Goal: Navigation & Orientation: Find specific page/section

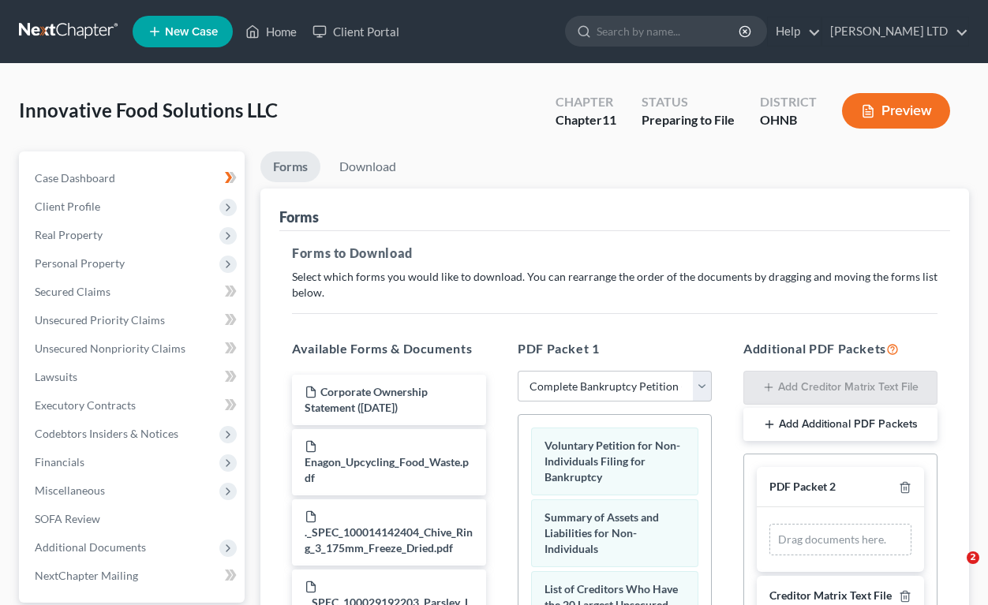
select select "0"
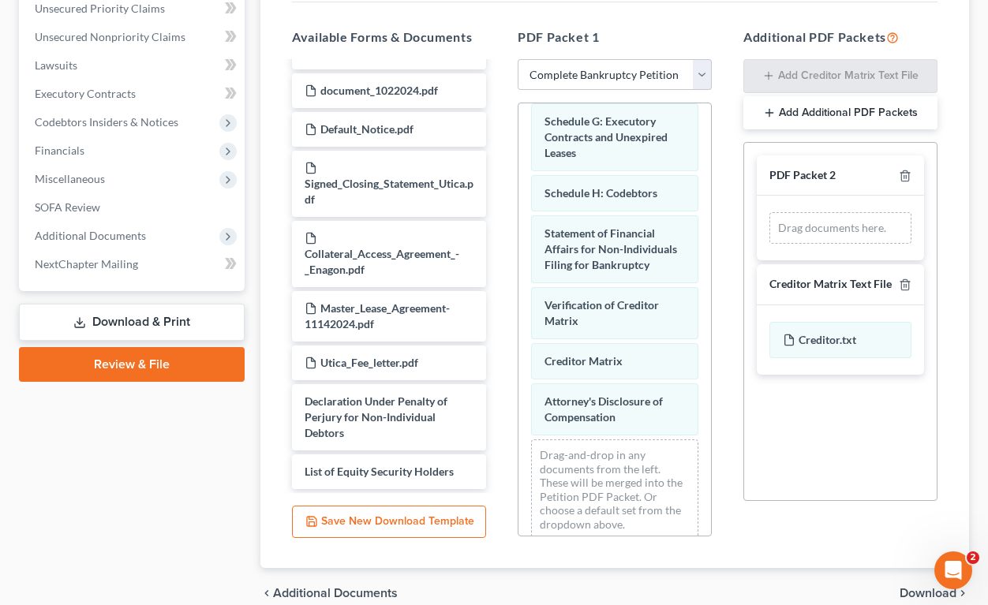
scroll to position [444, 0]
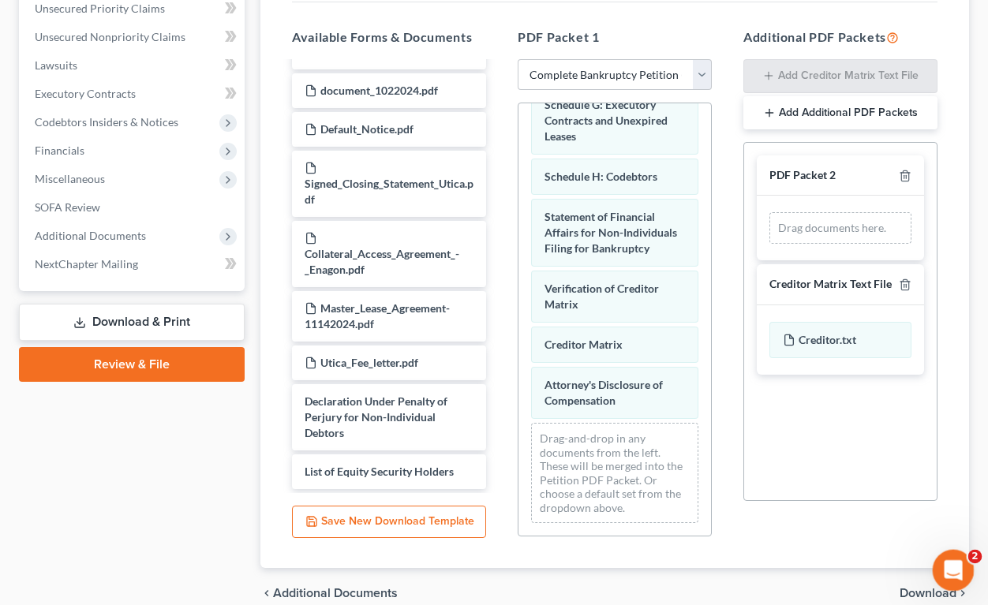
click at [944, 556] on div "Open Intercom Messenger" at bounding box center [951, 568] width 52 height 52
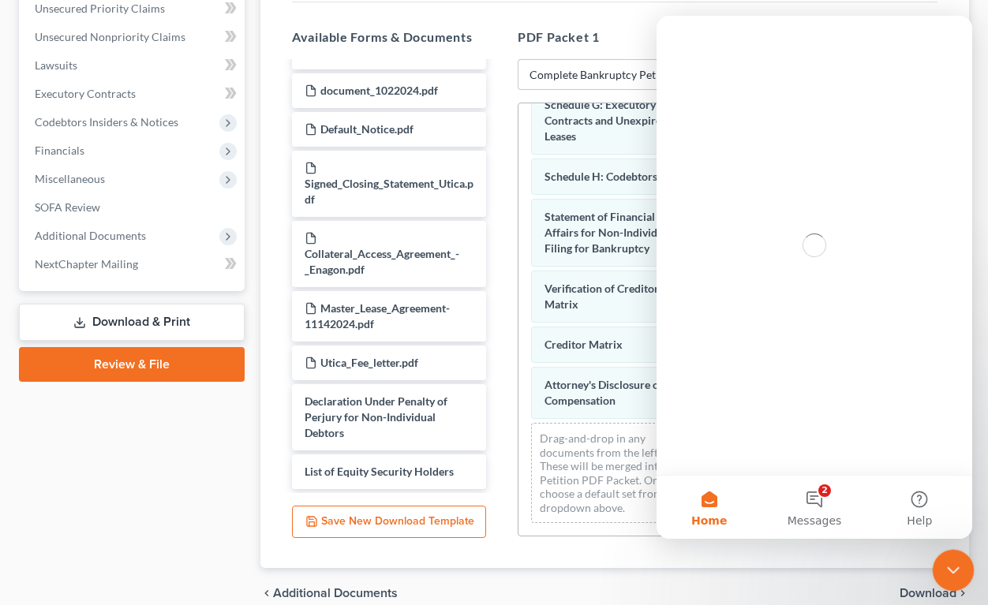
scroll to position [0, 0]
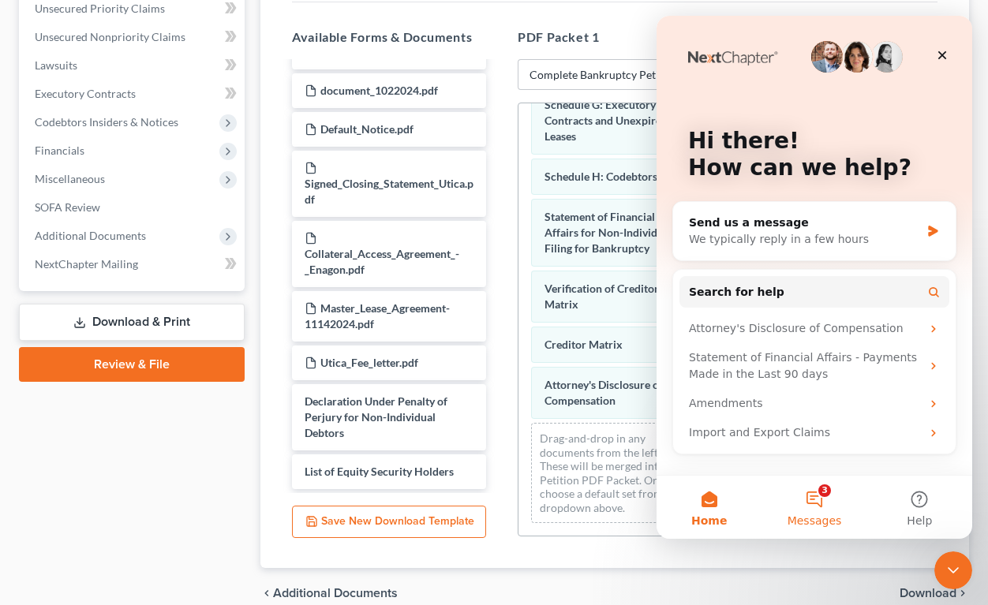
click at [821, 493] on button "3 Messages" at bounding box center [813, 507] width 105 height 63
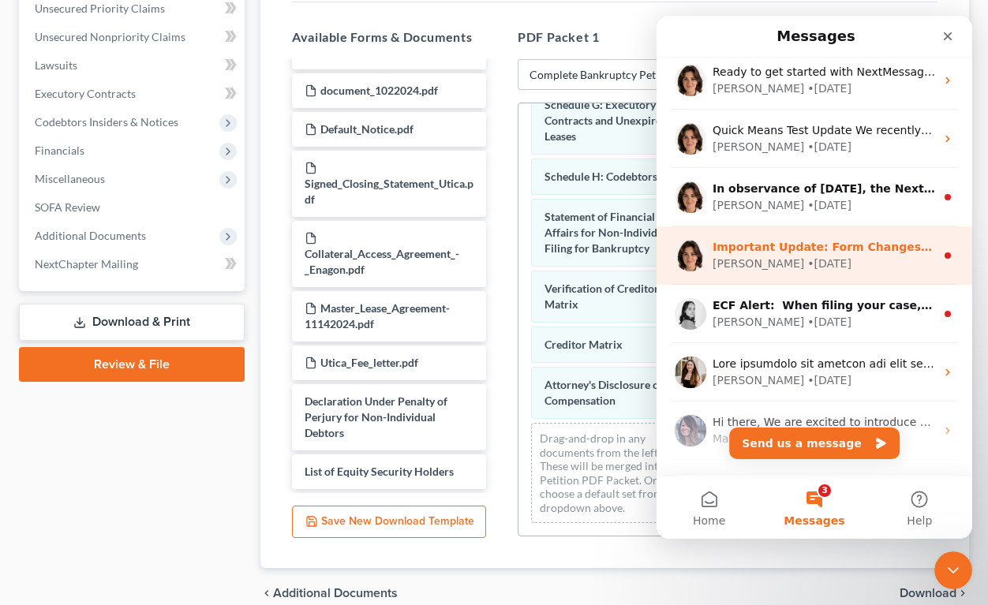
scroll to position [113, 0]
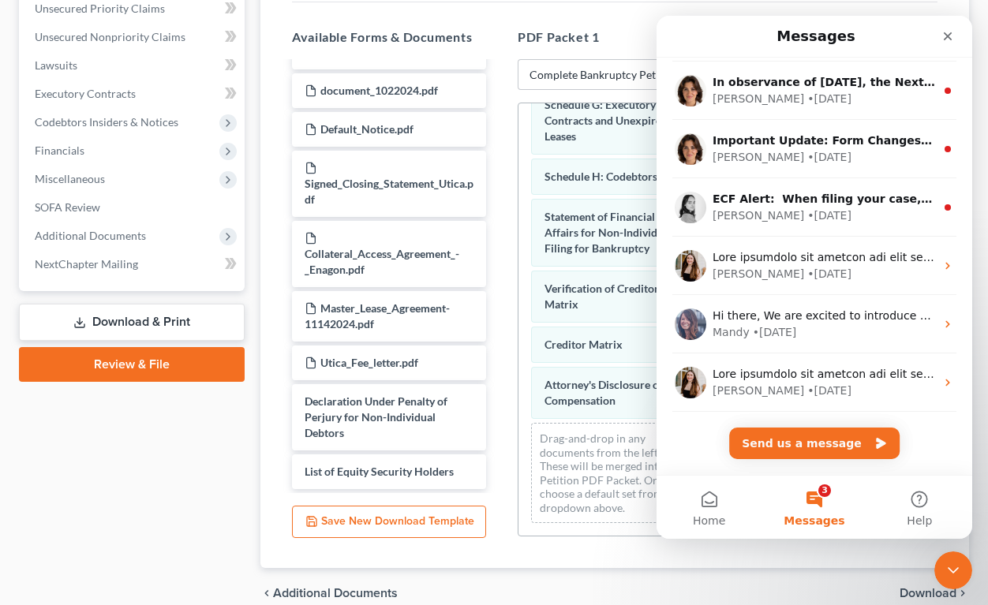
click at [813, 421] on div "Ready to get started with NextMessage? 📱 Just follow these simple steps to get …" at bounding box center [815, 210] width 316 height 530
click at [813, 436] on button "Send us a message" at bounding box center [814, 444] width 170 height 32
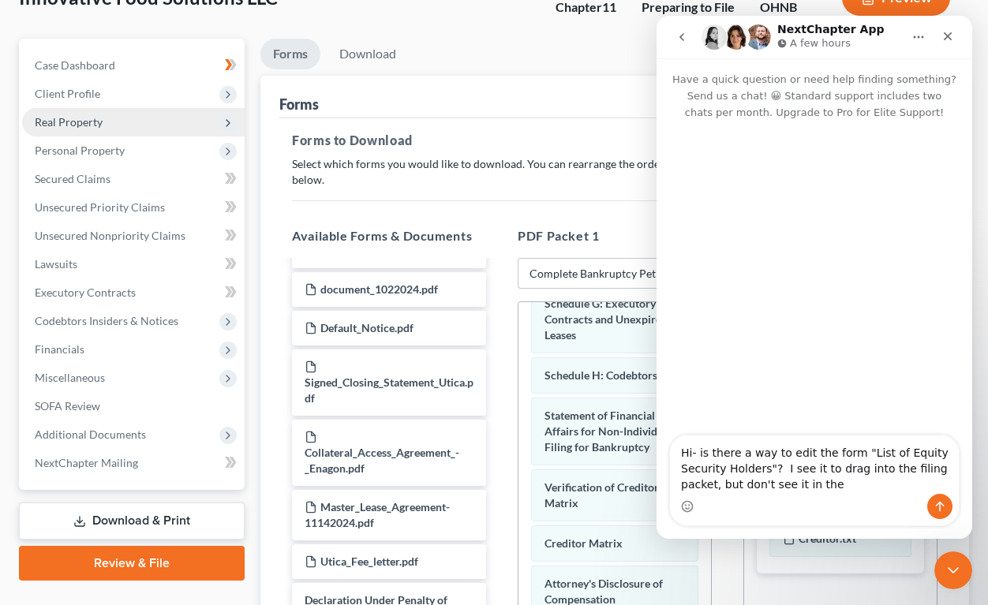
click at [120, 114] on span "Real Property" at bounding box center [133, 122] width 223 height 28
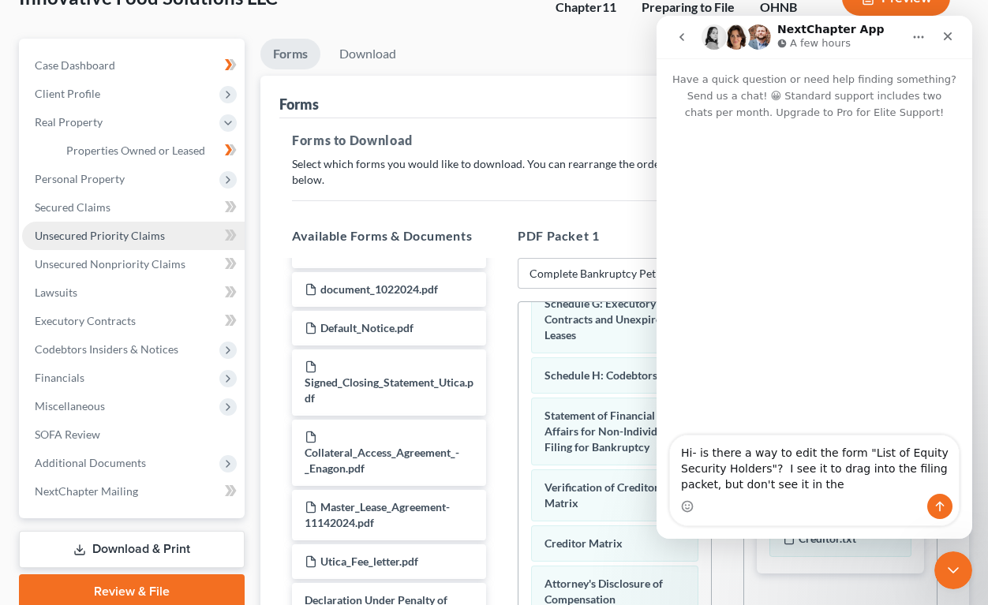
click at [145, 244] on link "Unsecured Priority Claims" at bounding box center [133, 236] width 223 height 28
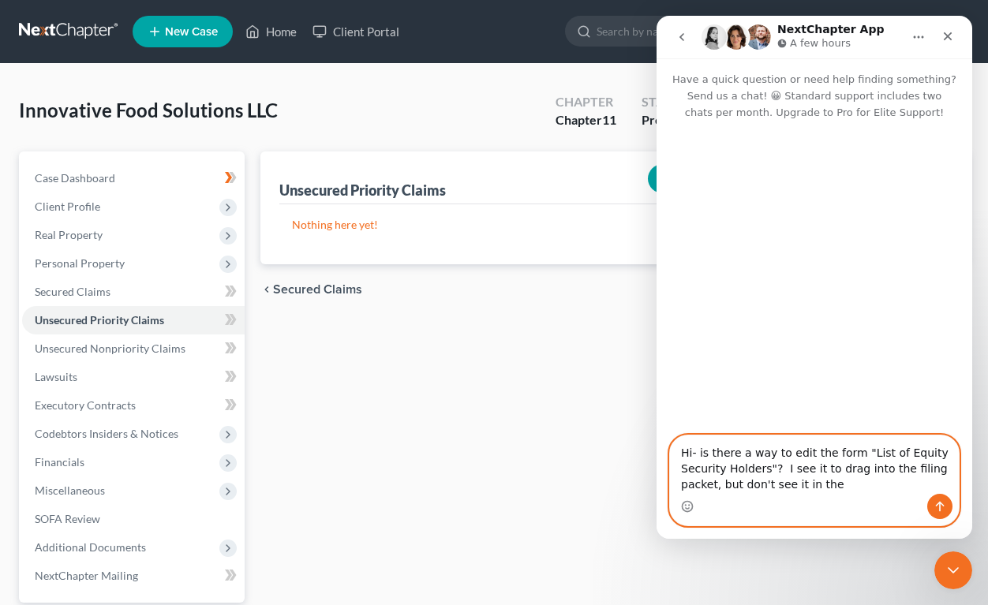
click at [849, 489] on textarea "Hi- is there a way to edit the form "List of Equity Security Holders"? I see it…" at bounding box center [814, 465] width 289 height 58
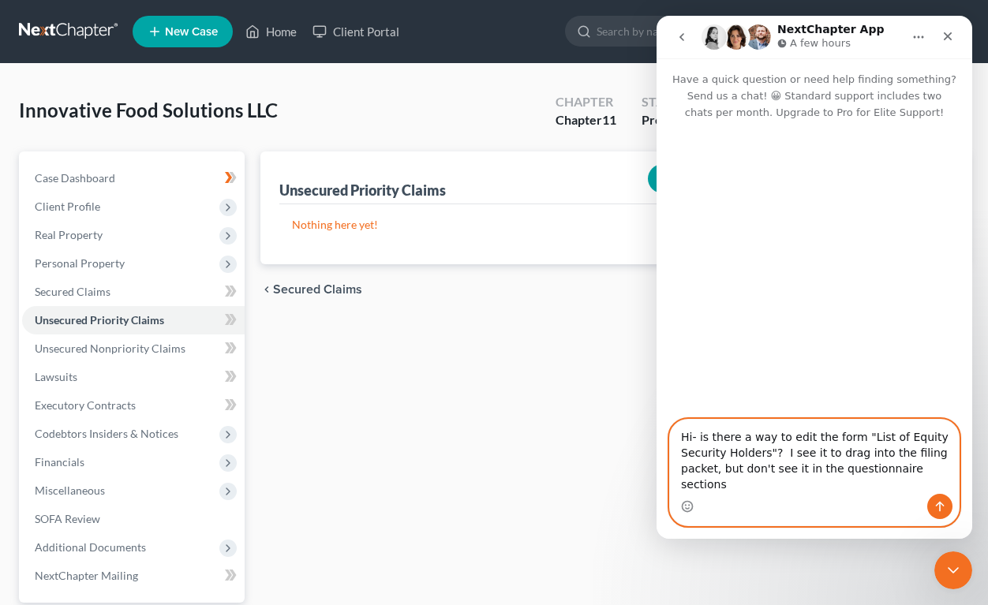
click at [948, 484] on textarea "Hi- is there a way to edit the form "List of Equity Security Holders"? I see it…" at bounding box center [814, 457] width 289 height 74
type textarea "Hi- is there a way to edit the form "List of Equity Security Holders"? I see it…"
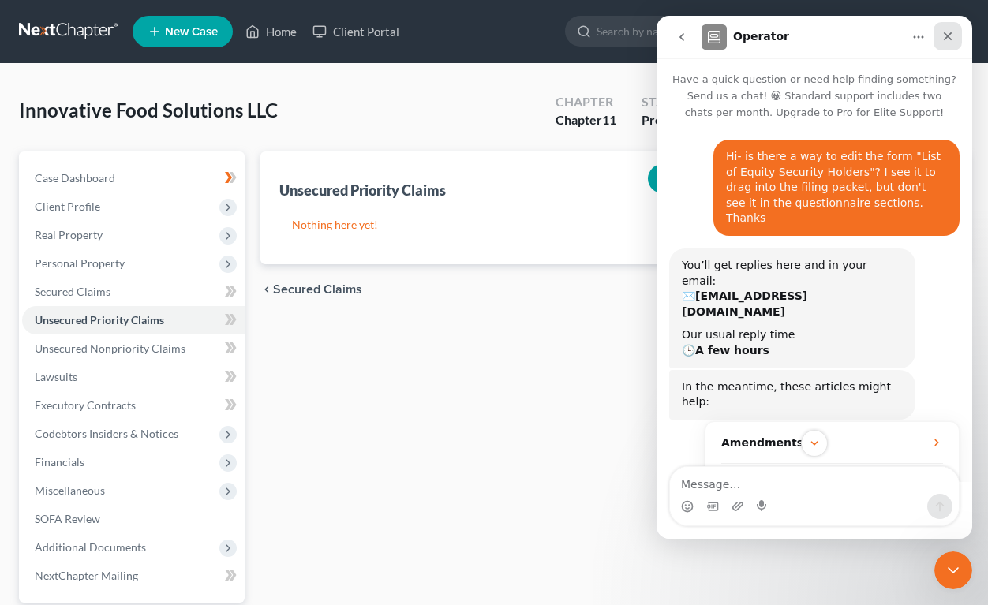
click at [945, 35] on icon "Close" at bounding box center [947, 36] width 13 height 13
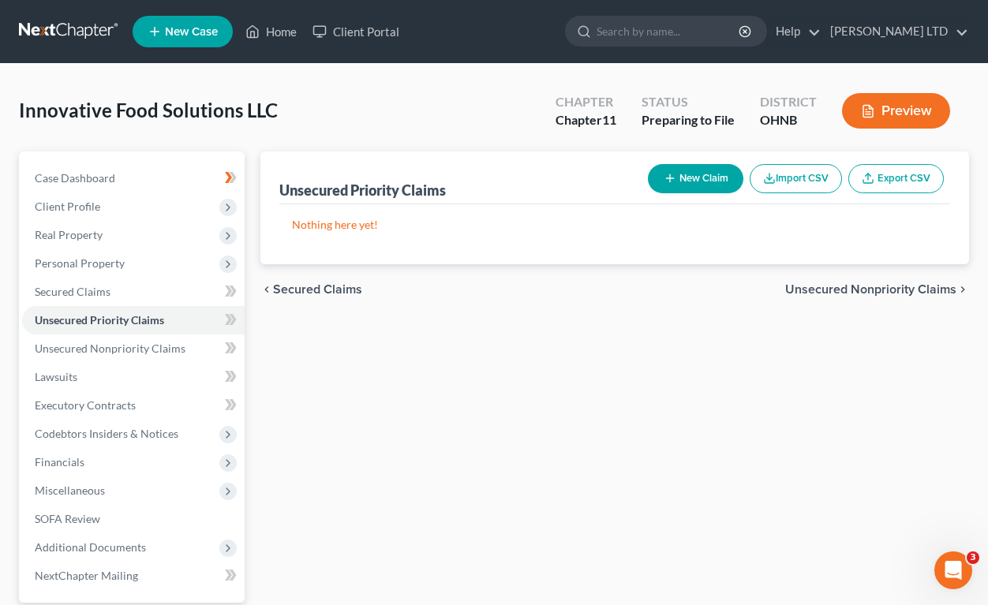
scroll to position [118, 0]
click at [65, 285] on span "Secured Claims" at bounding box center [73, 291] width 76 height 13
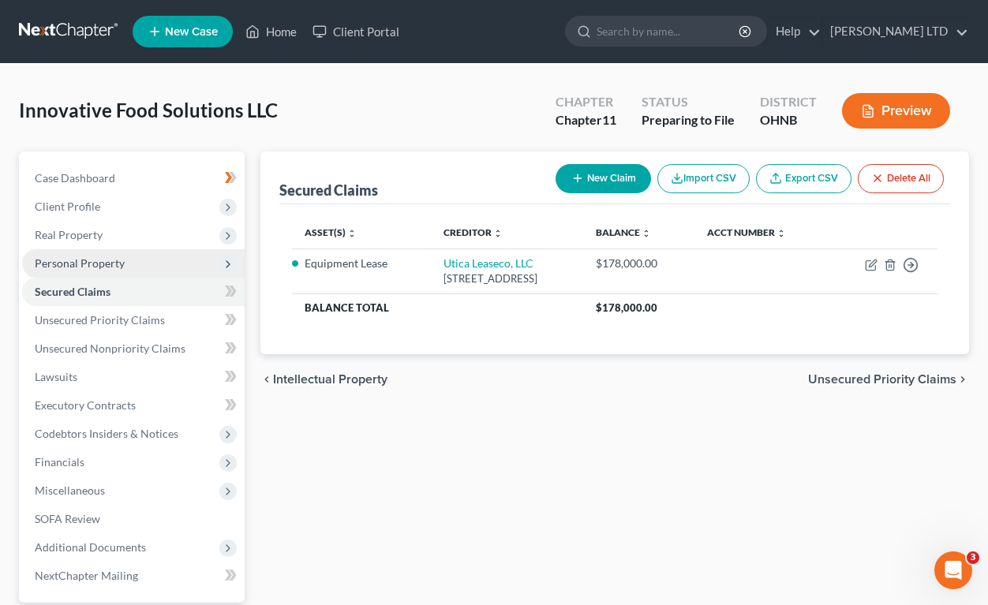
click at [69, 264] on span "Personal Property" at bounding box center [80, 262] width 90 height 13
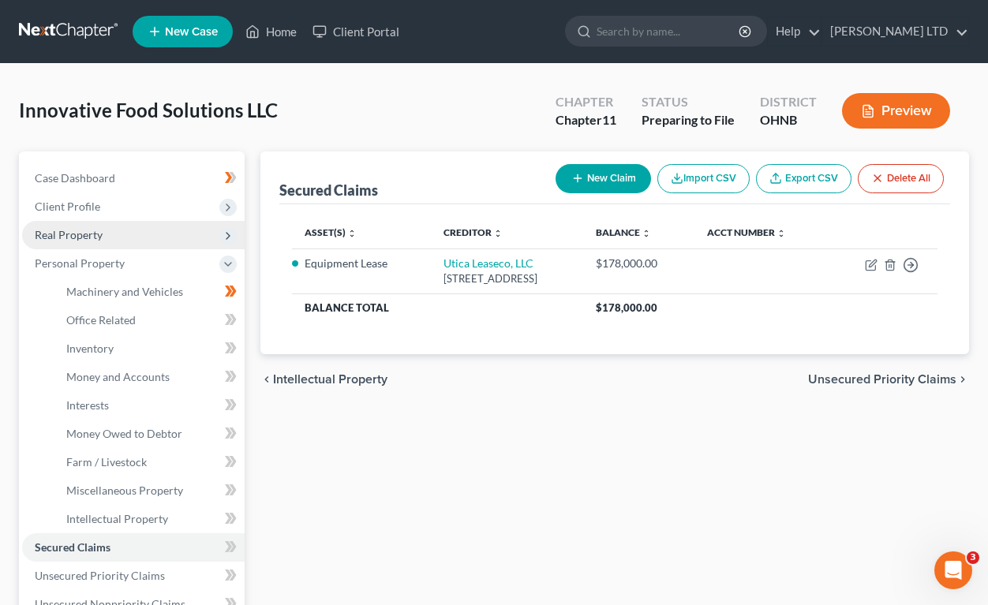
click at [70, 242] on span "Real Property" at bounding box center [133, 235] width 223 height 28
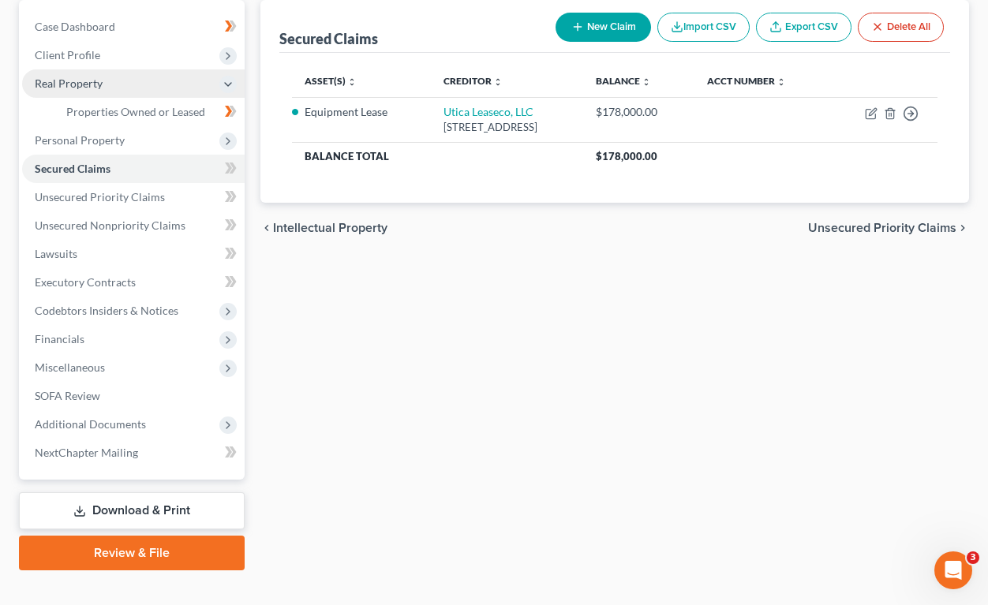
scroll to position [175, 0]
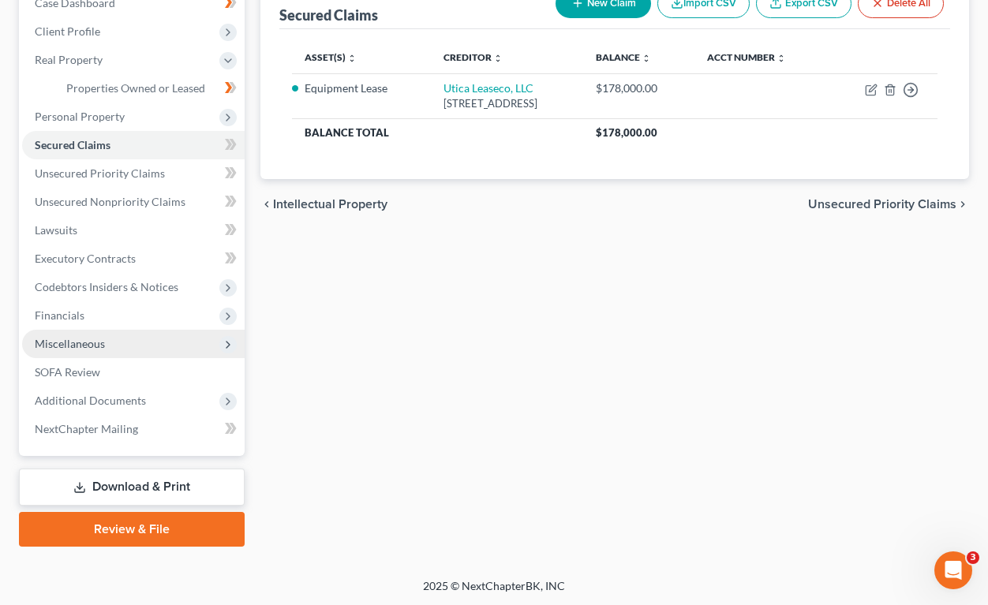
click at [55, 341] on span "Miscellaneous" at bounding box center [70, 343] width 70 height 13
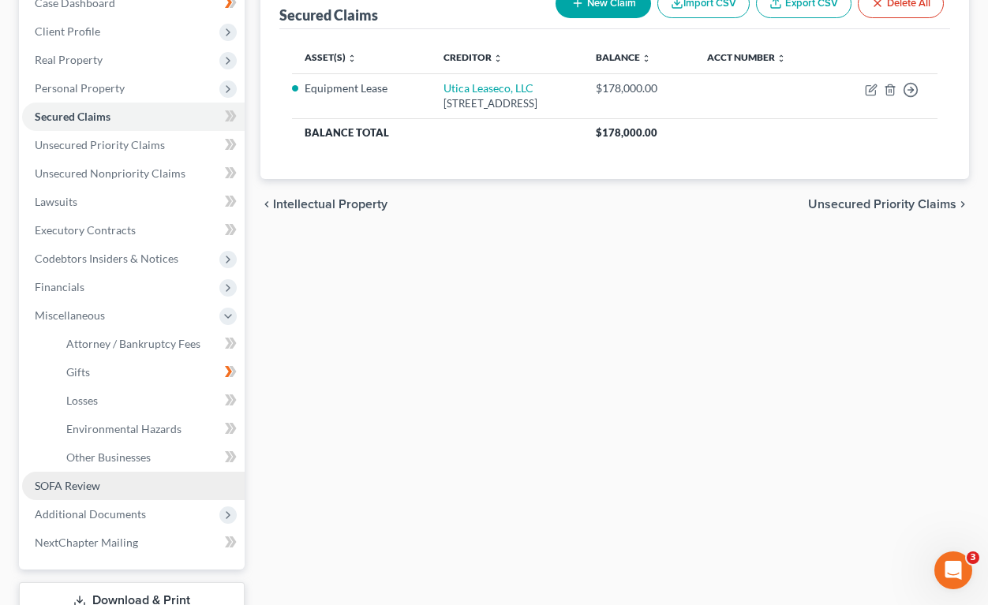
click at [51, 487] on span "SOFA Review" at bounding box center [67, 485] width 65 height 13
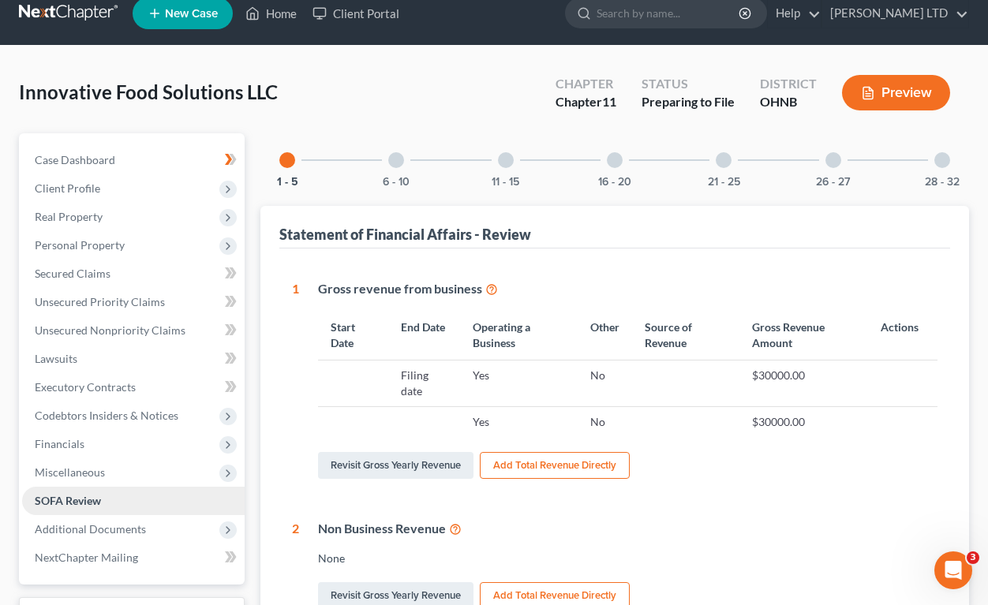
scroll to position [14, 0]
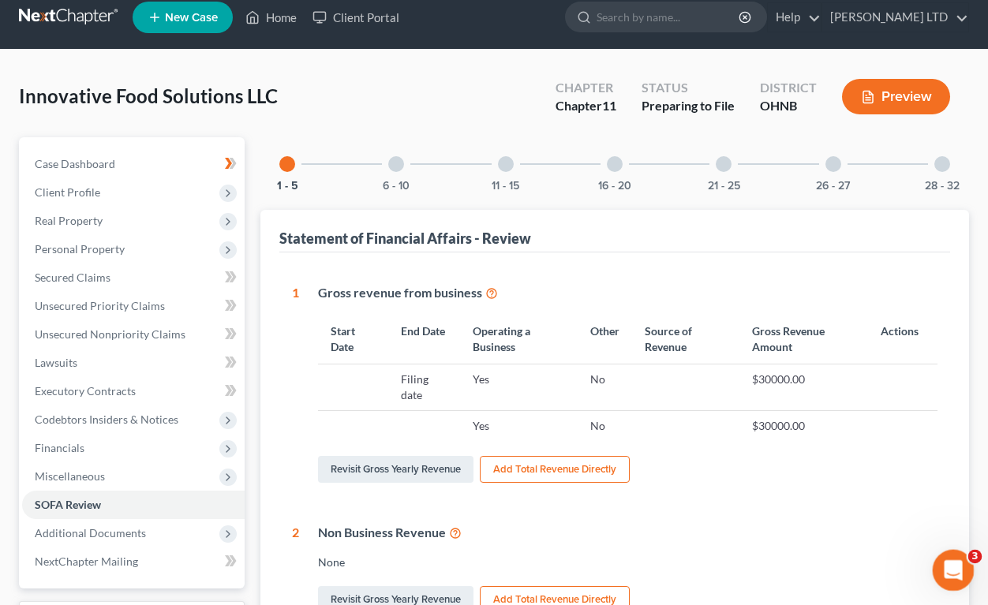
click at [946, 570] on icon "Open Intercom Messenger" at bounding box center [951, 569] width 26 height 26
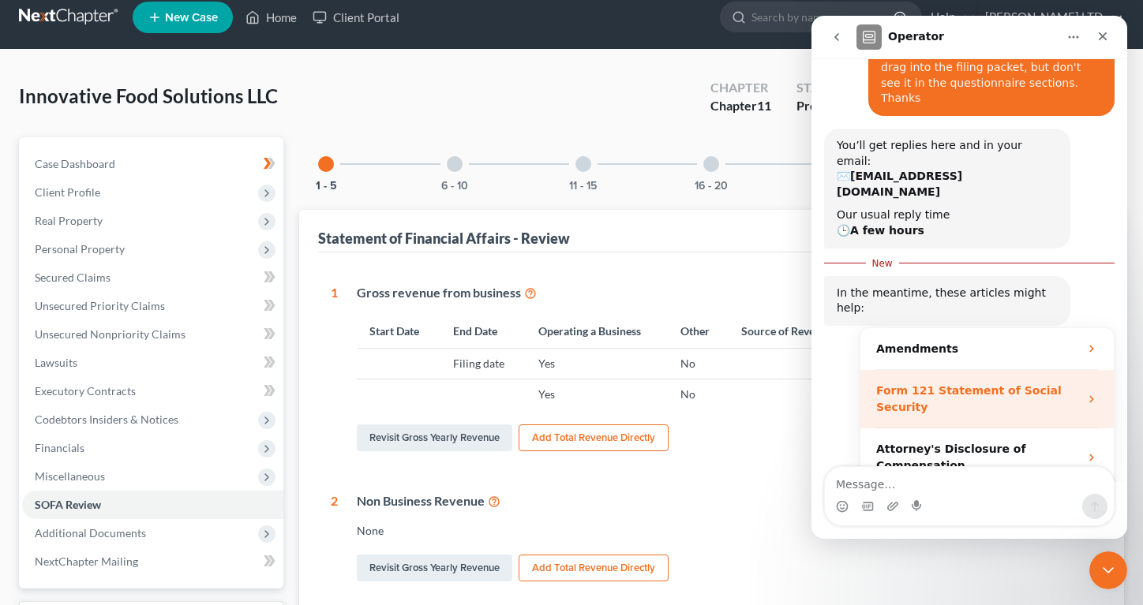
scroll to position [0, 0]
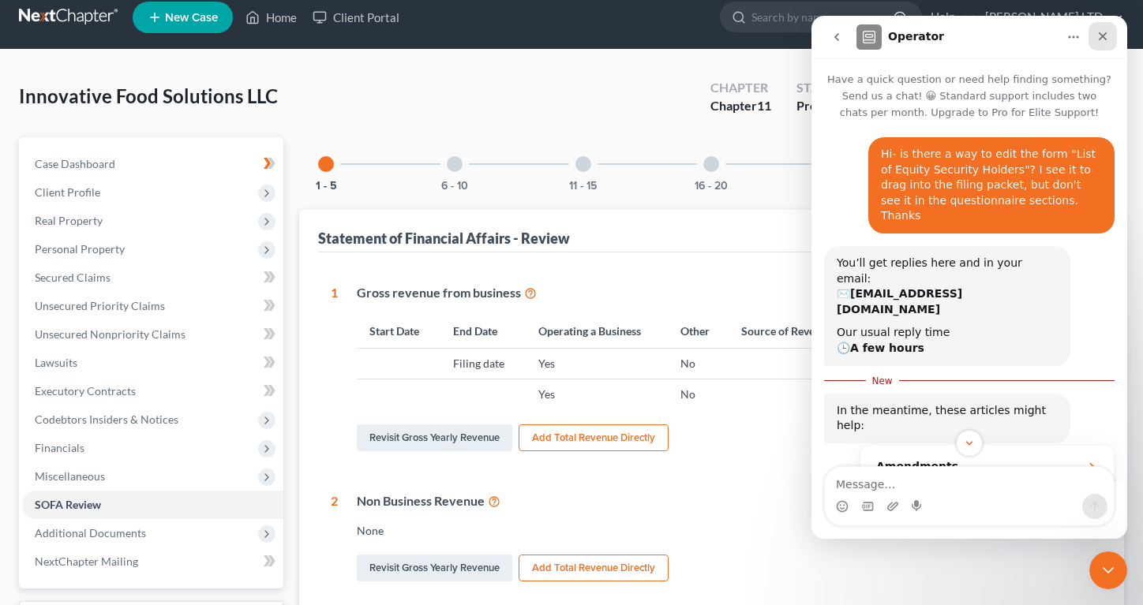
click at [987, 39] on icon "Close" at bounding box center [1102, 36] width 9 height 9
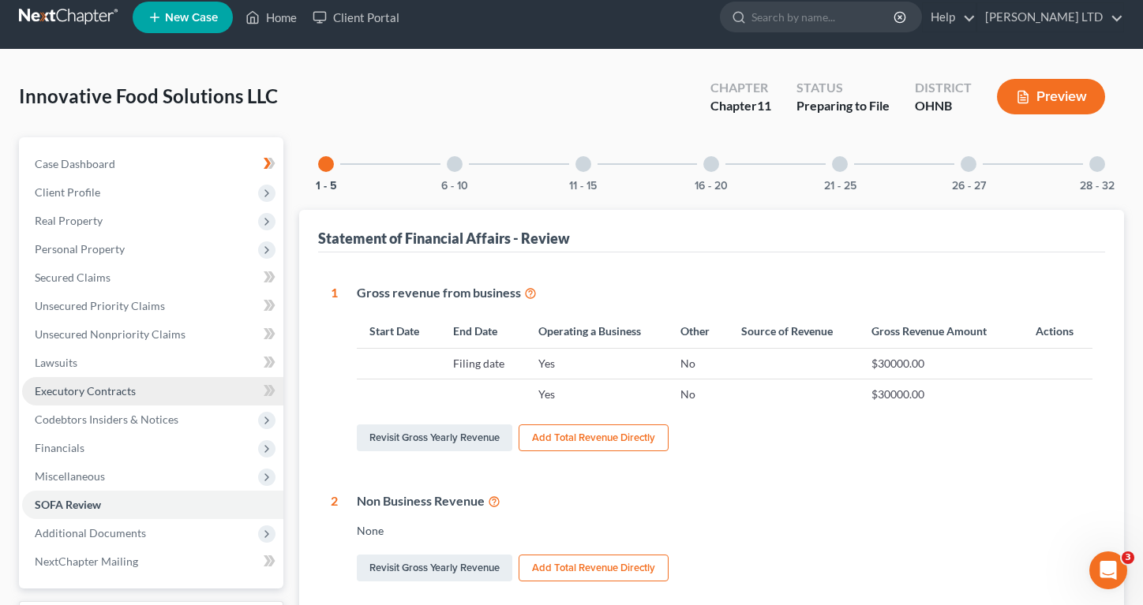
click at [95, 394] on span "Executory Contracts" at bounding box center [85, 390] width 101 height 13
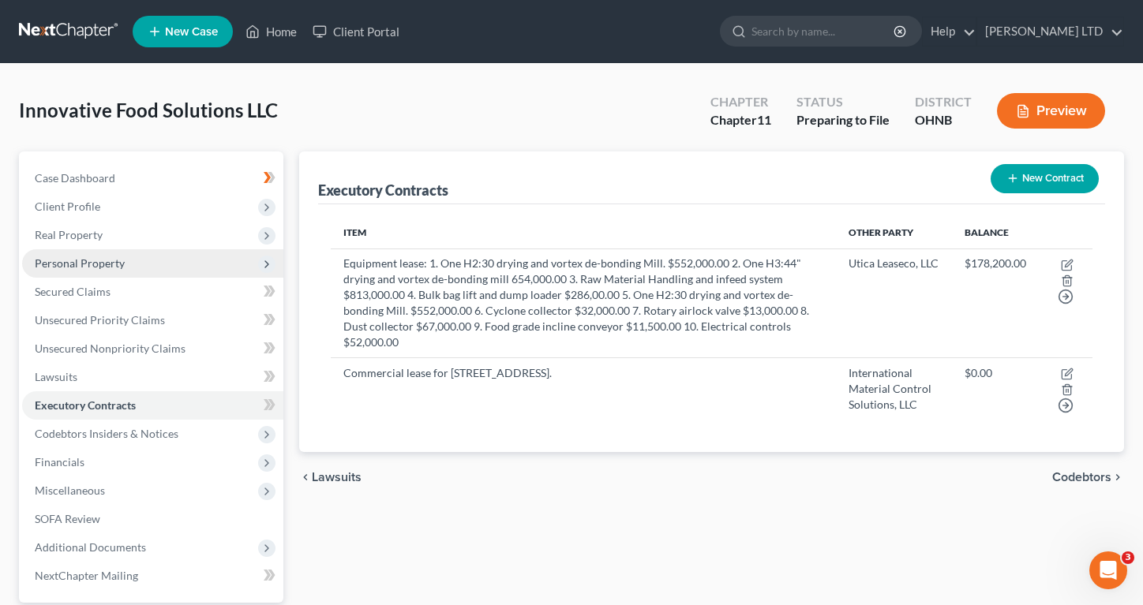
click at [107, 271] on span "Personal Property" at bounding box center [152, 263] width 261 height 28
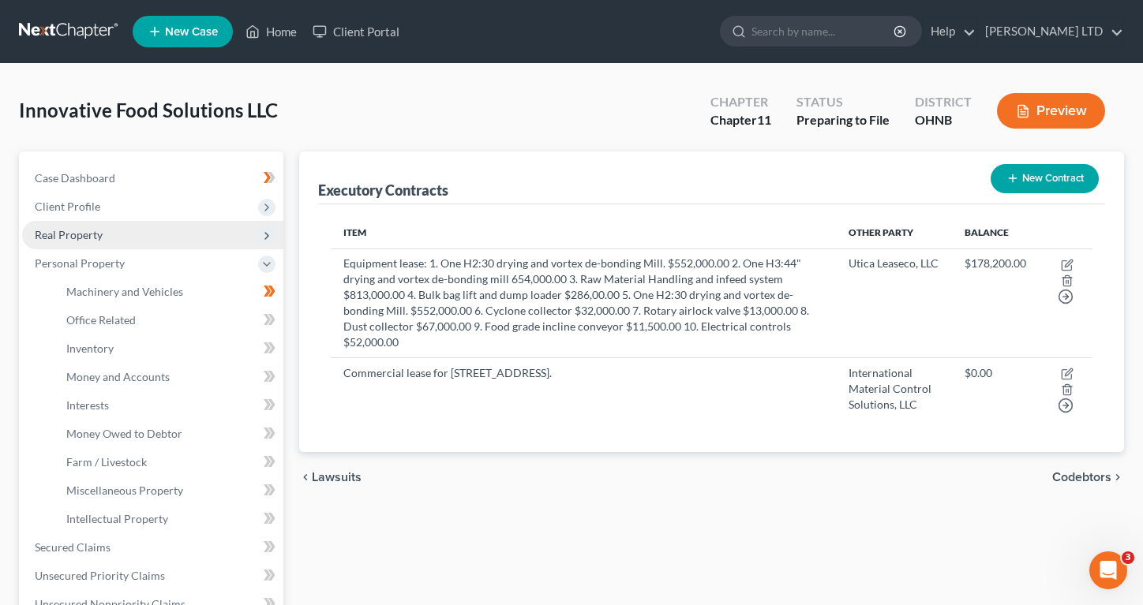
click at [107, 238] on span "Real Property" at bounding box center [152, 235] width 261 height 28
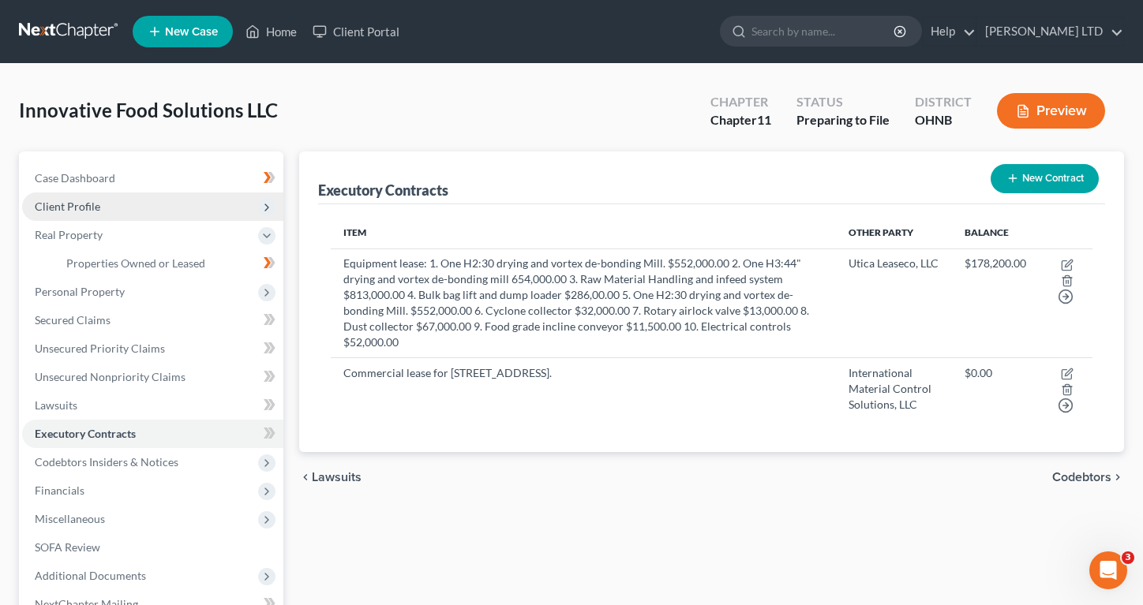
click at [109, 209] on span "Client Profile" at bounding box center [152, 207] width 261 height 28
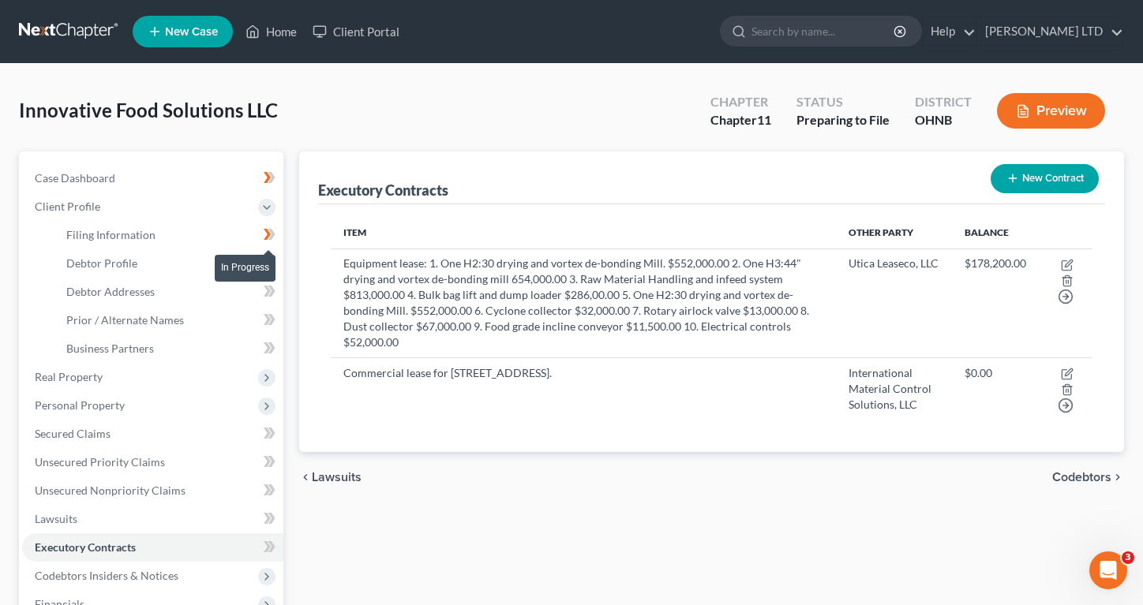
click at [272, 237] on icon at bounding box center [271, 234] width 7 height 11
click at [271, 267] on icon at bounding box center [270, 263] width 12 height 20
click at [267, 296] on icon at bounding box center [270, 292] width 12 height 20
click at [270, 297] on icon at bounding box center [270, 292] width 12 height 20
click at [265, 323] on icon at bounding box center [267, 319] width 7 height 11
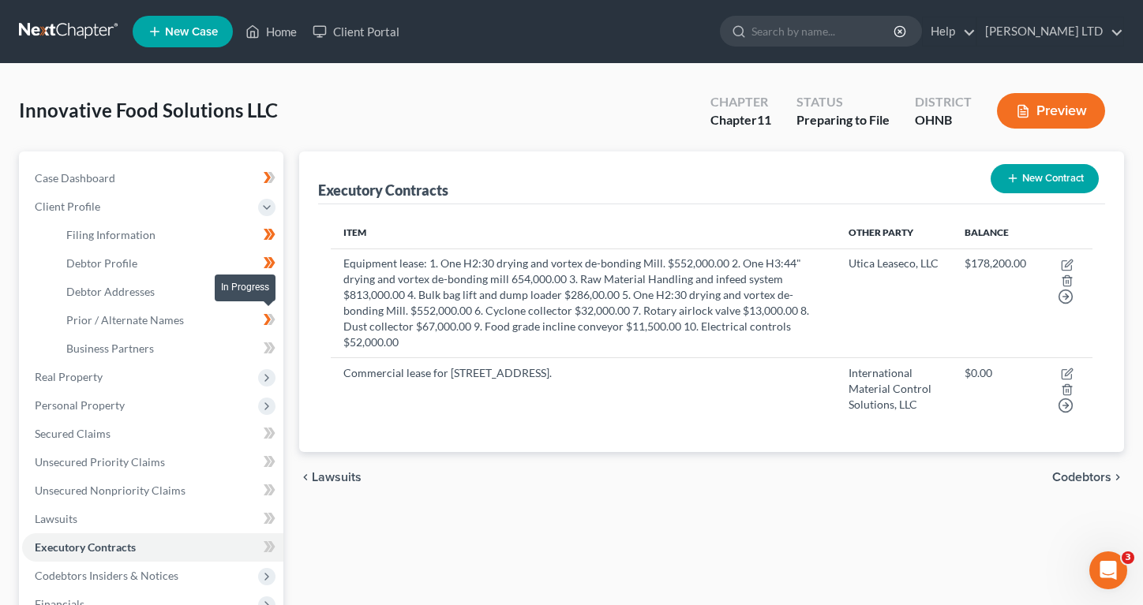
click at [272, 323] on icon at bounding box center [270, 320] width 12 height 20
click at [267, 350] on icon at bounding box center [267, 347] width 7 height 11
click at [273, 350] on icon at bounding box center [270, 349] width 12 height 20
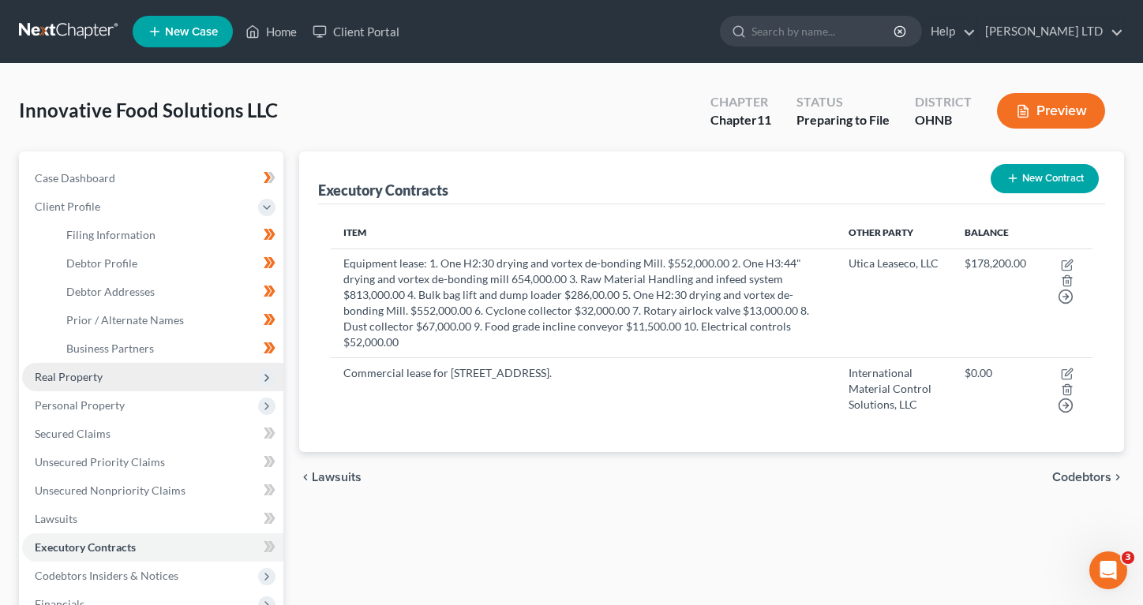
click at [264, 380] on icon at bounding box center [266, 378] width 13 height 13
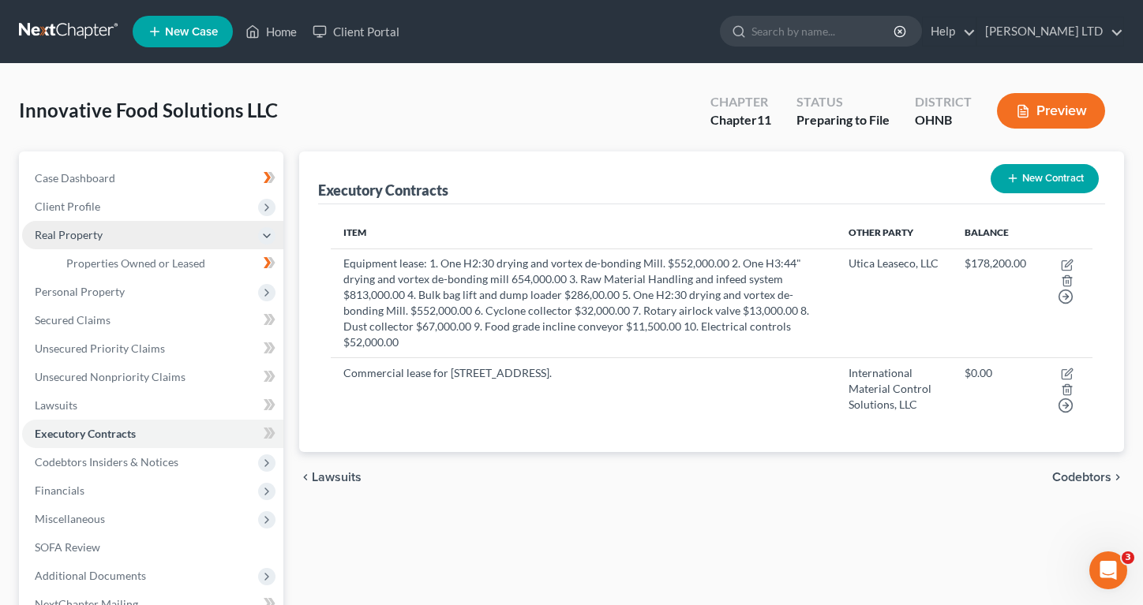
click at [269, 263] on div "In Progress" at bounding box center [245, 251] width 61 height 26
click at [270, 259] on icon at bounding box center [271, 262] width 7 height 11
click at [269, 294] on icon at bounding box center [266, 292] width 13 height 13
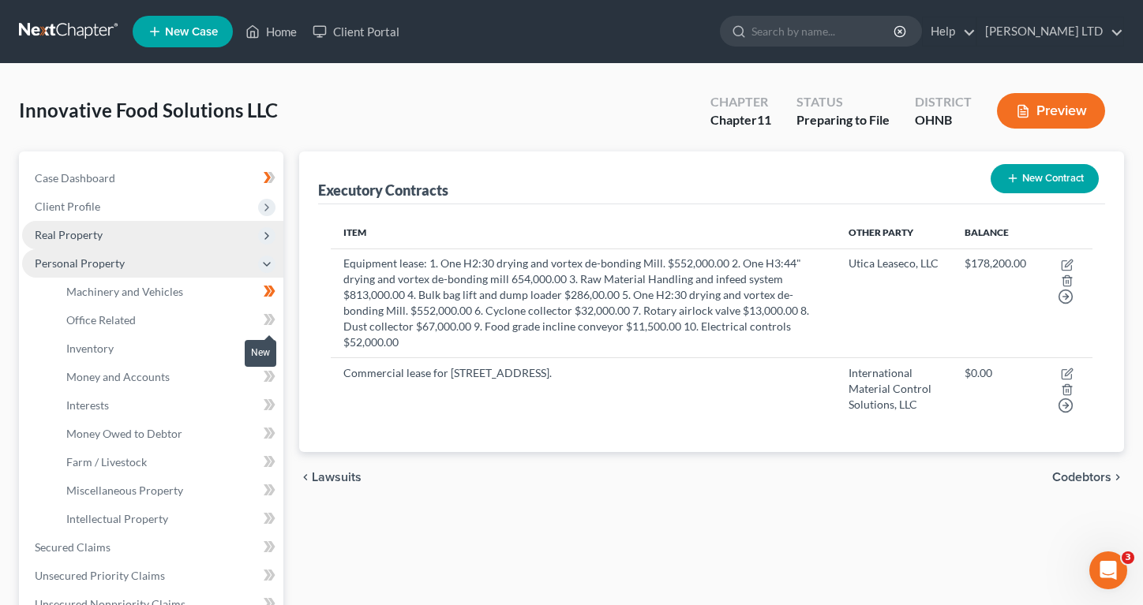
click at [268, 310] on icon at bounding box center [270, 320] width 12 height 20
click at [271, 317] on icon at bounding box center [271, 319] width 7 height 11
click at [269, 348] on icon at bounding box center [270, 349] width 12 height 20
click at [271, 348] on icon at bounding box center [271, 347] width 7 height 11
click at [266, 378] on icon at bounding box center [267, 376] width 7 height 11
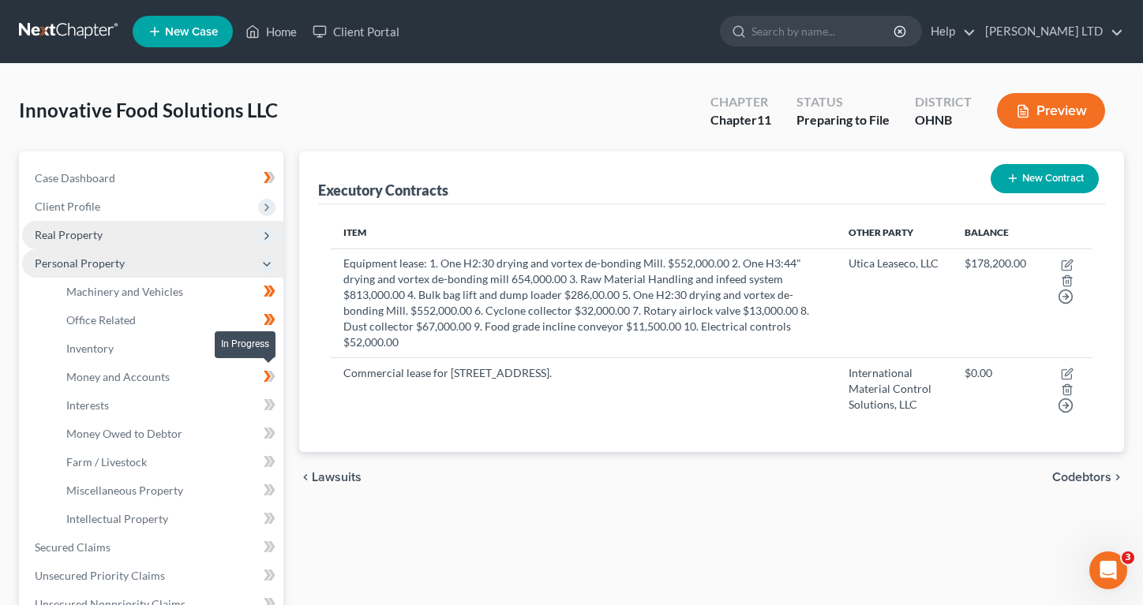
click at [271, 377] on icon at bounding box center [271, 376] width 7 height 11
click at [268, 403] on icon at bounding box center [267, 404] width 7 height 11
click at [271, 405] on icon at bounding box center [271, 404] width 7 height 11
click at [267, 430] on icon at bounding box center [267, 433] width 7 height 11
click at [270, 435] on icon at bounding box center [271, 433] width 7 height 11
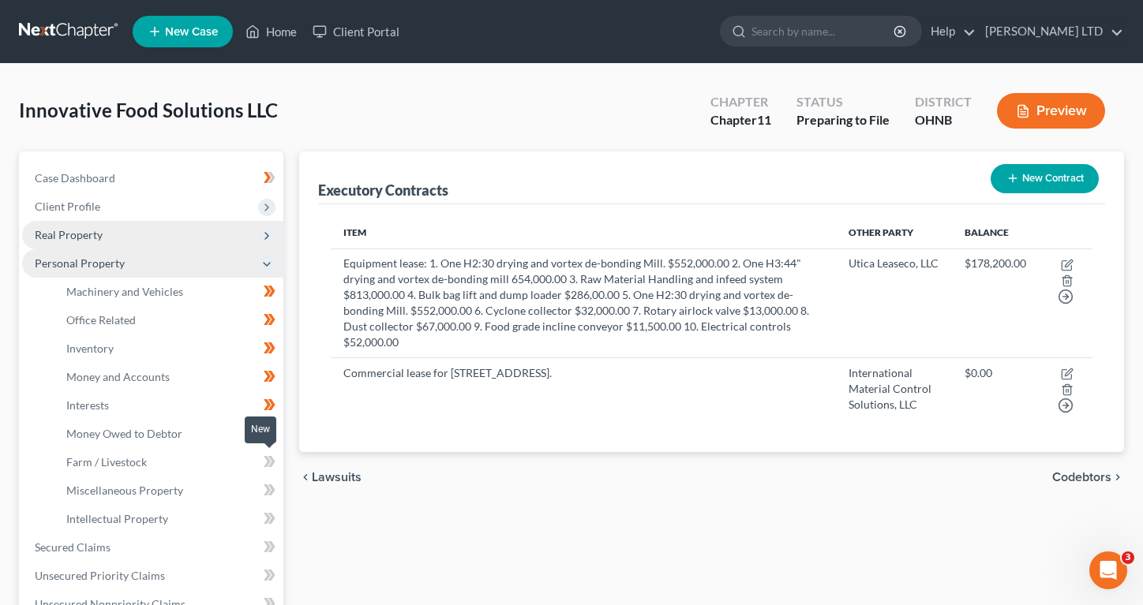
click at [265, 462] on icon at bounding box center [270, 462] width 12 height 20
click at [271, 462] on icon at bounding box center [271, 461] width 7 height 11
click at [267, 493] on icon at bounding box center [267, 490] width 7 height 11
click at [271, 493] on icon at bounding box center [270, 491] width 12 height 20
click at [267, 522] on icon at bounding box center [270, 519] width 12 height 20
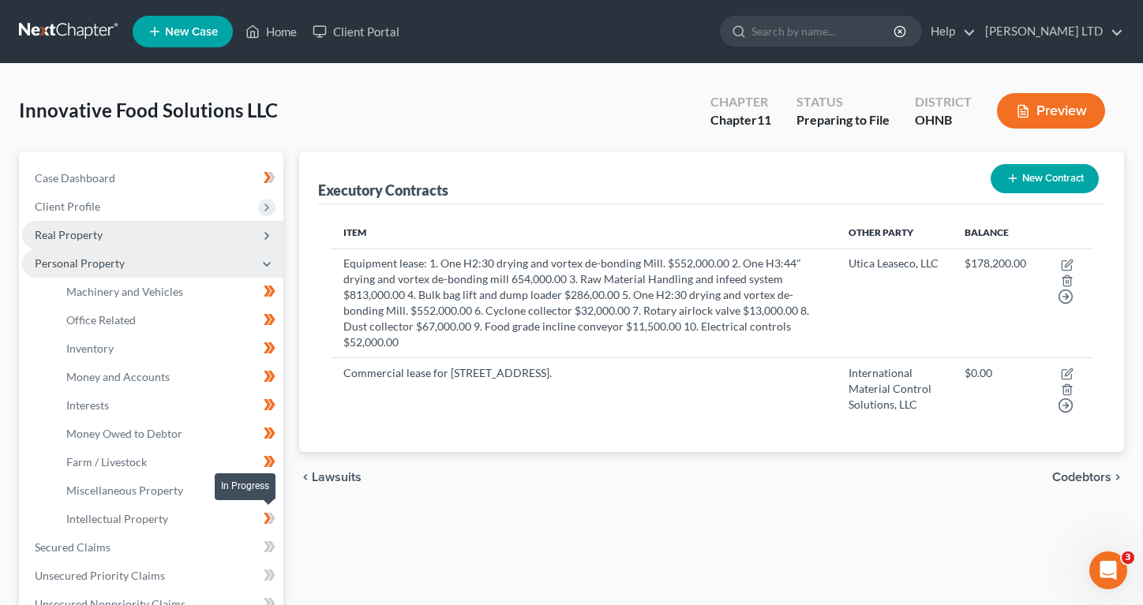
click at [271, 521] on icon at bounding box center [271, 518] width 7 height 11
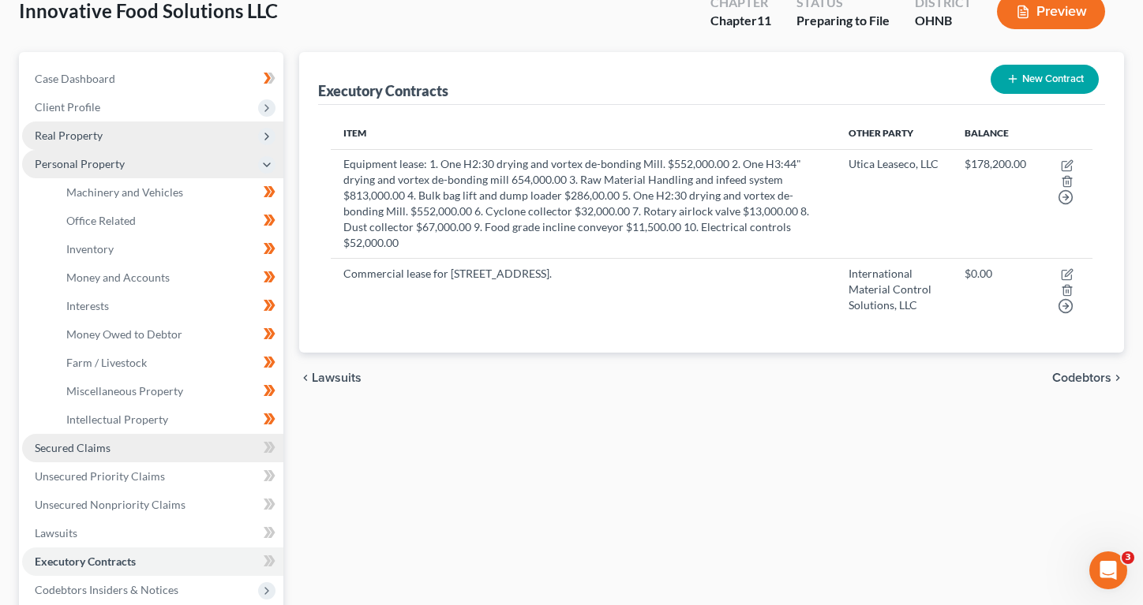
scroll to position [116, 0]
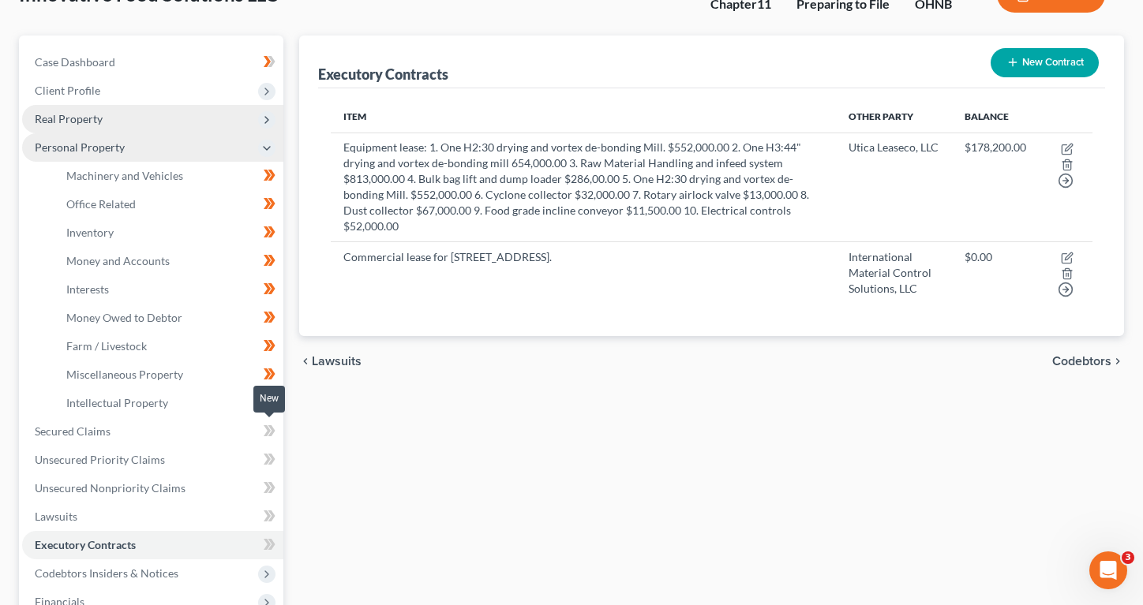
click at [268, 436] on icon at bounding box center [270, 431] width 12 height 20
click at [274, 436] on icon at bounding box center [270, 431] width 12 height 20
click at [267, 462] on icon at bounding box center [267, 459] width 7 height 11
click at [270, 462] on icon at bounding box center [271, 459] width 7 height 11
click at [267, 485] on icon at bounding box center [267, 487] width 7 height 11
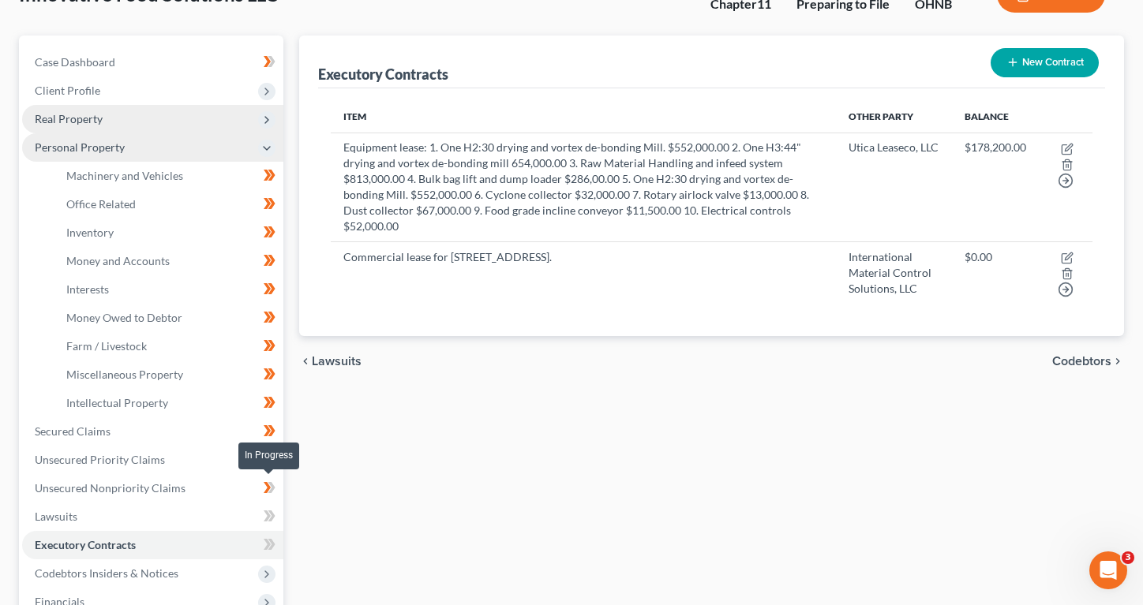
click at [271, 487] on icon at bounding box center [271, 487] width 7 height 11
click at [267, 514] on icon at bounding box center [270, 517] width 12 height 20
click at [270, 518] on icon at bounding box center [271, 516] width 7 height 11
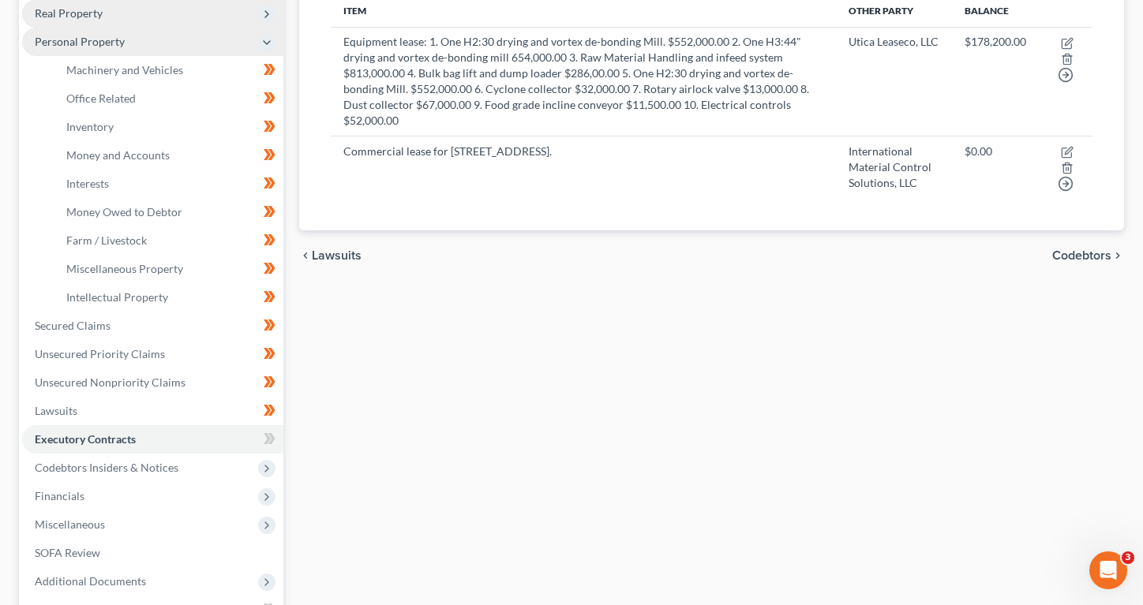
scroll to position [229, 0]
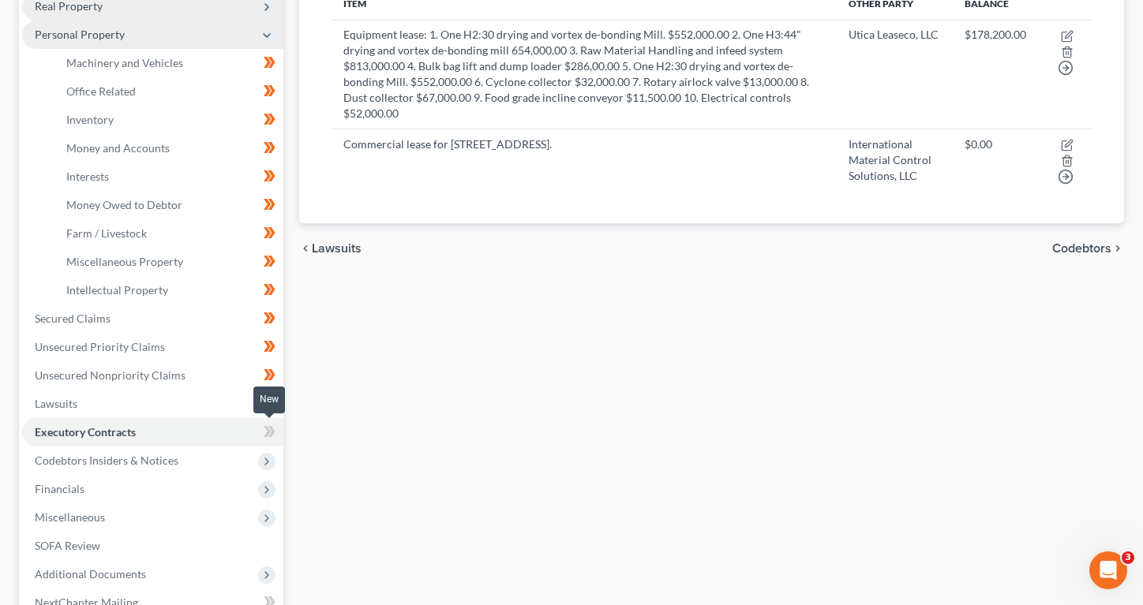
click at [264, 436] on icon at bounding box center [270, 432] width 12 height 20
click at [269, 435] on icon at bounding box center [271, 431] width 7 height 11
click at [267, 465] on icon at bounding box center [266, 461] width 13 height 13
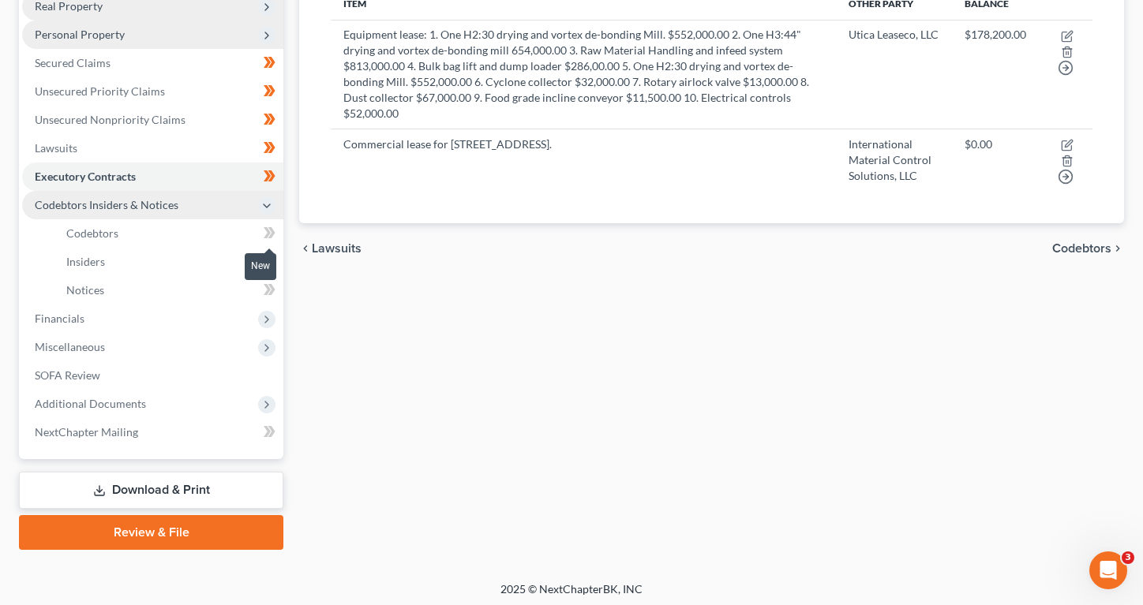
click at [269, 239] on icon at bounding box center [270, 233] width 12 height 20
click at [272, 241] on icon at bounding box center [270, 233] width 12 height 20
click at [266, 262] on body "Home New Case Client Portal Ciolek LTD info@counselor.pro My Account Settings P…" at bounding box center [571, 190] width 1143 height 839
click at [267, 259] on icon at bounding box center [267, 261] width 7 height 11
click at [271, 259] on icon at bounding box center [271, 261] width 7 height 11
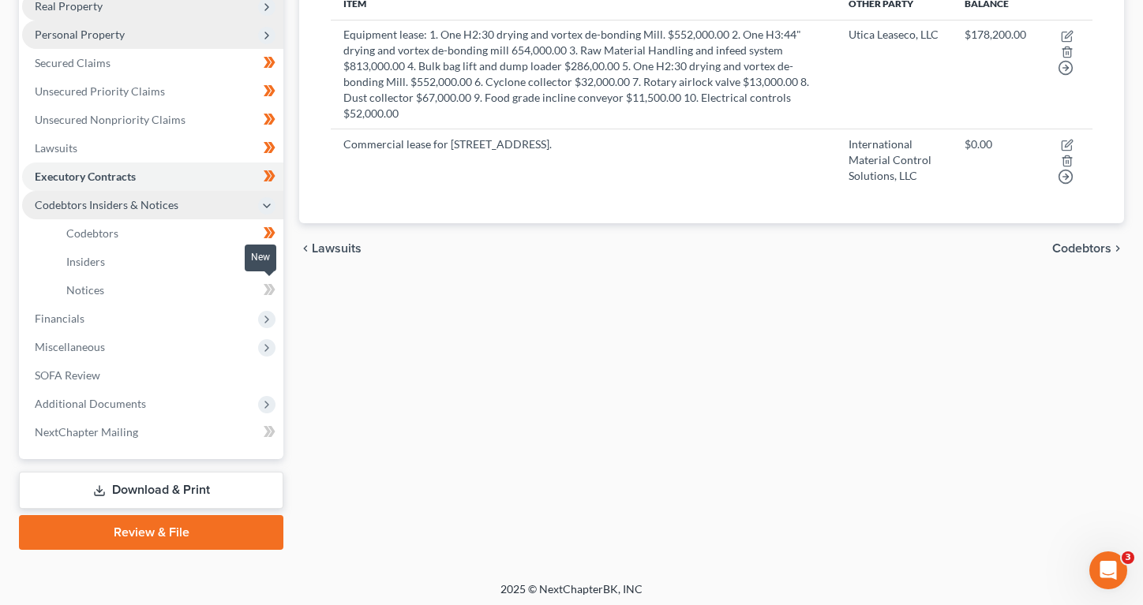
click at [266, 290] on icon at bounding box center [267, 289] width 7 height 11
click at [271, 290] on icon at bounding box center [271, 289] width 7 height 11
click at [267, 323] on icon at bounding box center [266, 319] width 13 height 13
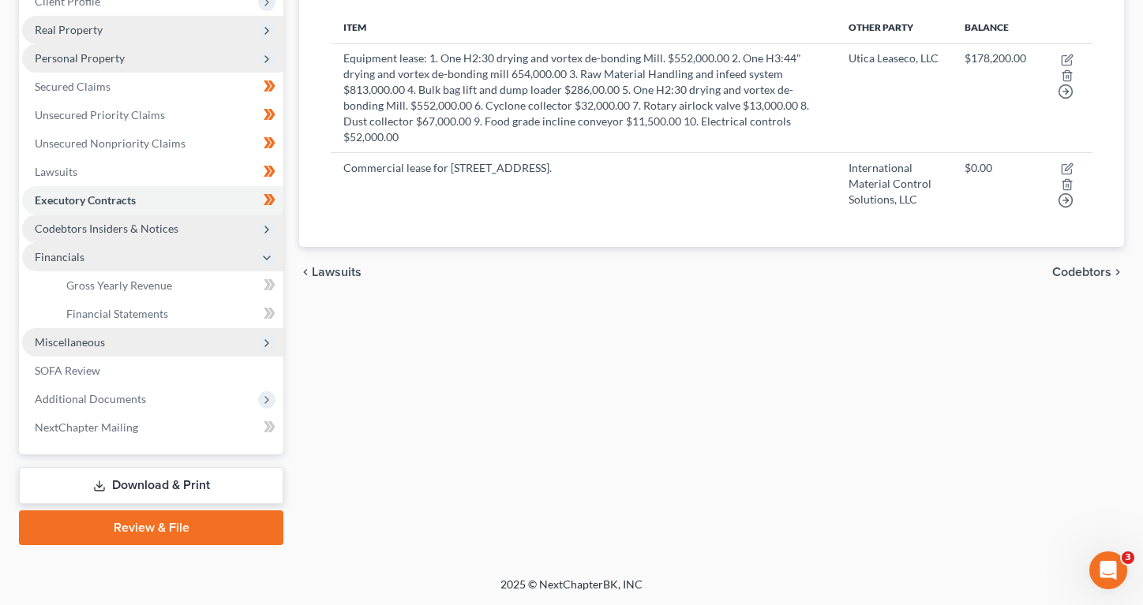
scroll to position [204, 0]
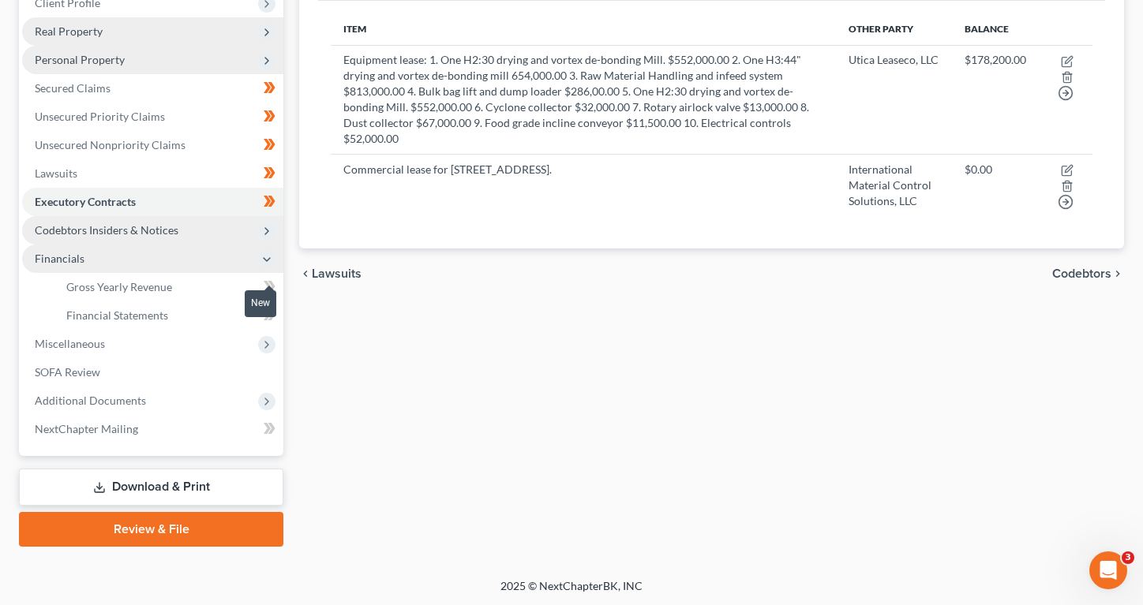
click at [268, 283] on icon at bounding box center [267, 286] width 7 height 11
click at [271, 283] on icon at bounding box center [271, 286] width 7 height 11
click at [270, 320] on div "New" at bounding box center [261, 304] width 32 height 36
click at [270, 314] on div "New" at bounding box center [261, 303] width 32 height 26
click at [268, 314] on div "New" at bounding box center [261, 303] width 32 height 26
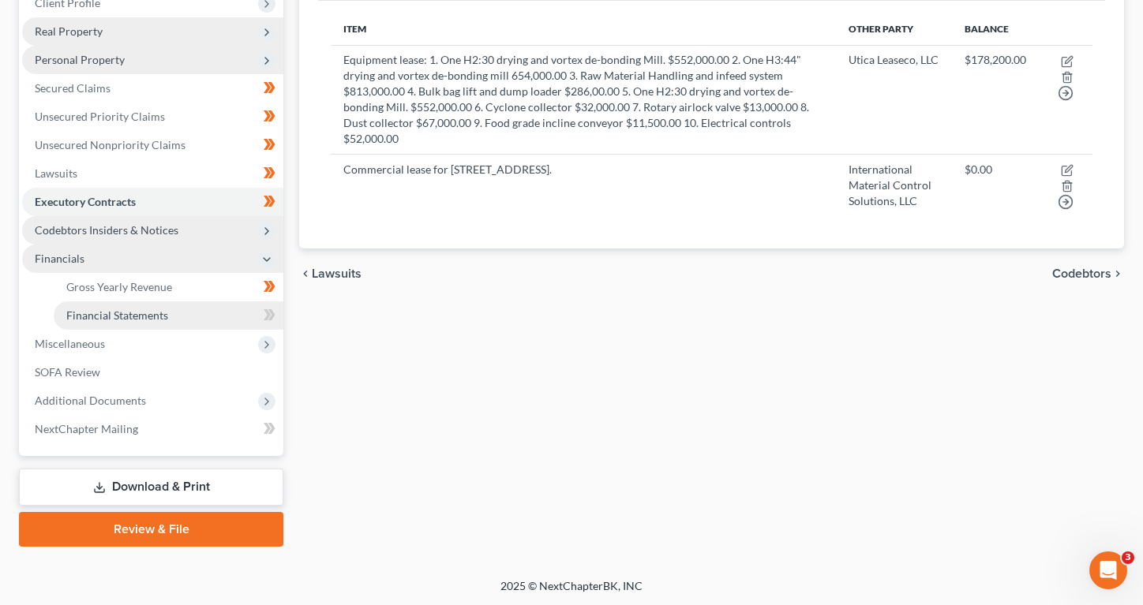
click at [248, 312] on link "Financial Statements" at bounding box center [169, 315] width 230 height 28
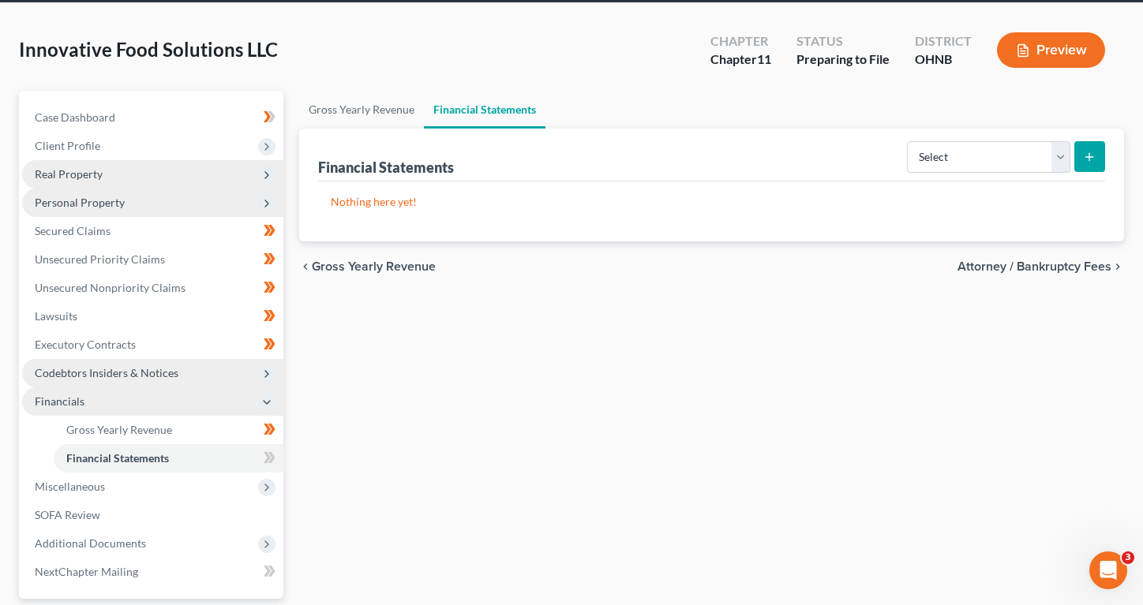
scroll to position [87, 0]
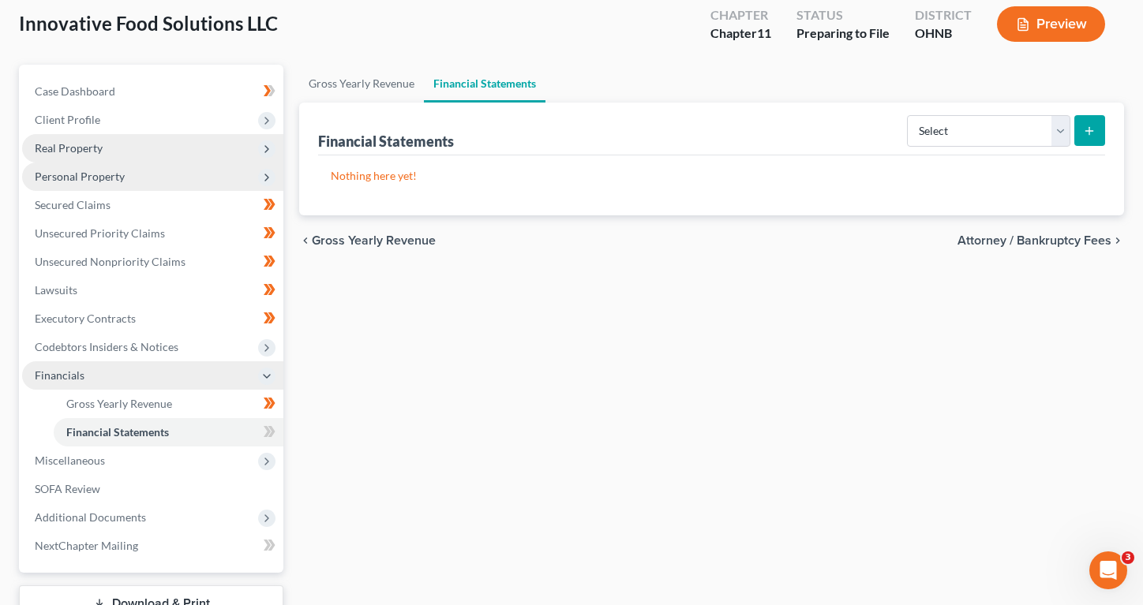
click at [268, 430] on icon at bounding box center [267, 431] width 7 height 11
click at [273, 431] on icon at bounding box center [271, 431] width 7 height 11
click at [270, 459] on icon at bounding box center [266, 461] width 13 height 13
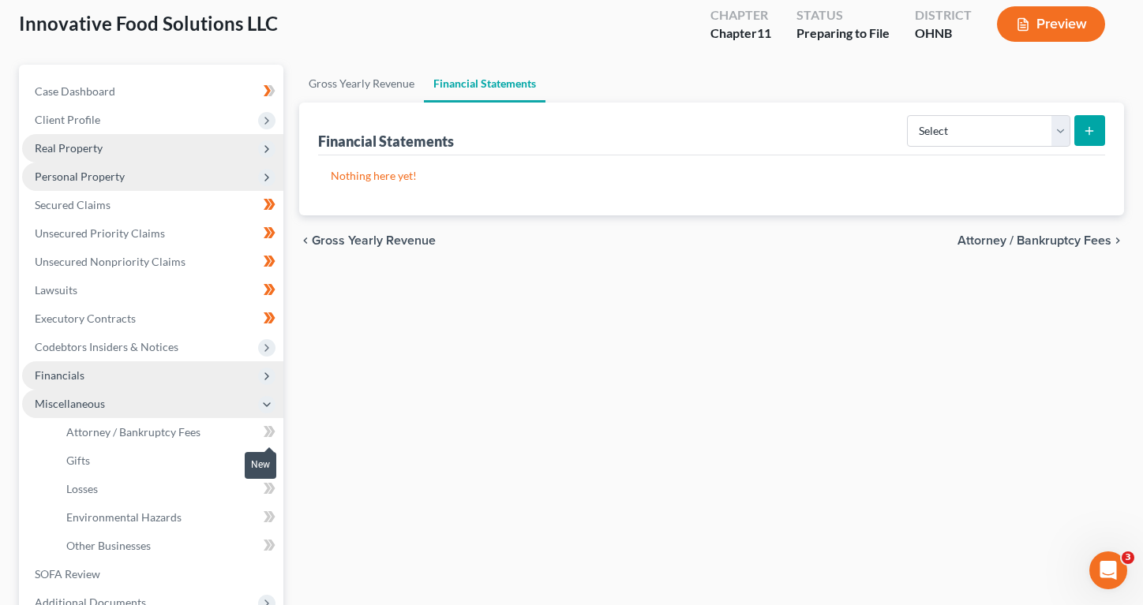
click at [272, 431] on icon at bounding box center [271, 431] width 7 height 11
click at [275, 432] on icon at bounding box center [270, 432] width 12 height 20
click at [273, 459] on icon at bounding box center [271, 460] width 7 height 11
click at [264, 488] on icon at bounding box center [270, 489] width 12 height 20
click at [271, 488] on icon at bounding box center [271, 488] width 7 height 11
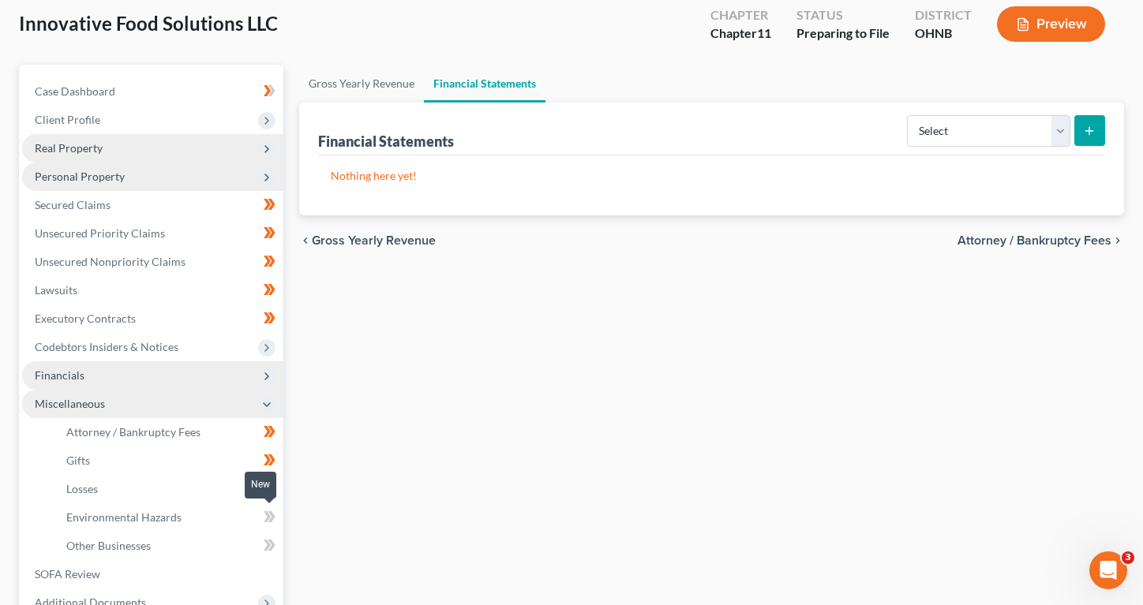
click at [266, 520] on icon at bounding box center [267, 516] width 7 height 11
click at [270, 520] on icon at bounding box center [271, 516] width 7 height 11
click at [268, 537] on icon at bounding box center [270, 546] width 12 height 20
click at [274, 546] on icon at bounding box center [270, 546] width 12 height 20
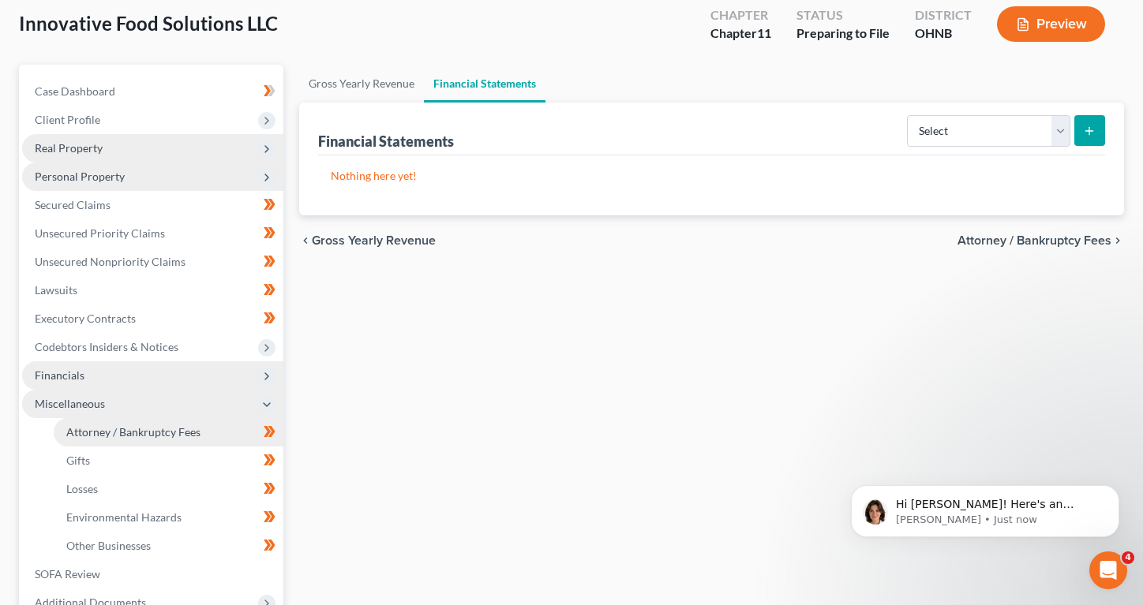
scroll to position [0, 0]
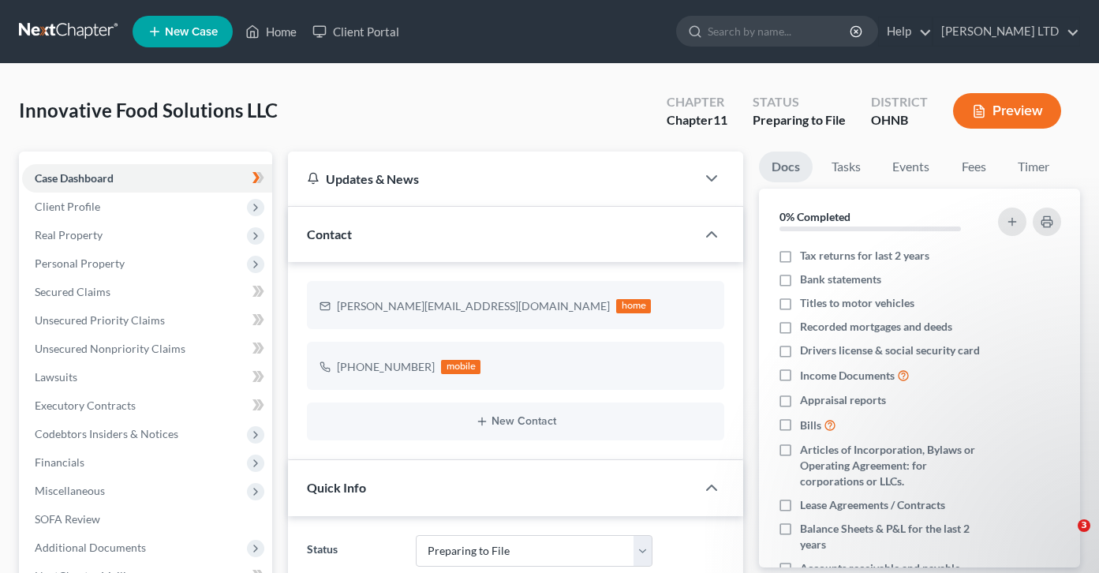
select select "17"
select select "4"
